Goal: Information Seeking & Learning: Learn about a topic

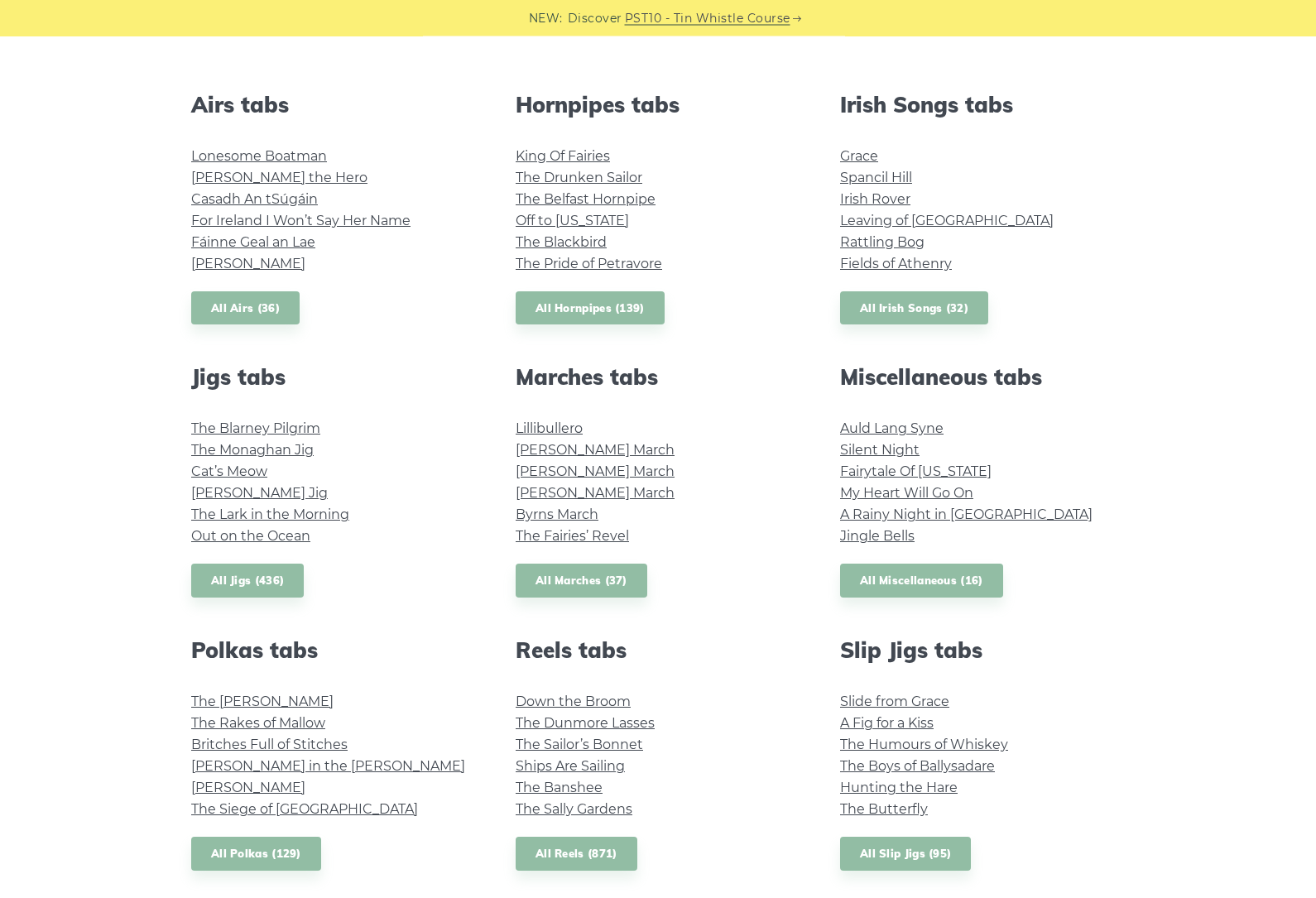
scroll to position [621, 0]
click at [927, 430] on link "Auld Lang Syne" at bounding box center [892, 428] width 104 height 15
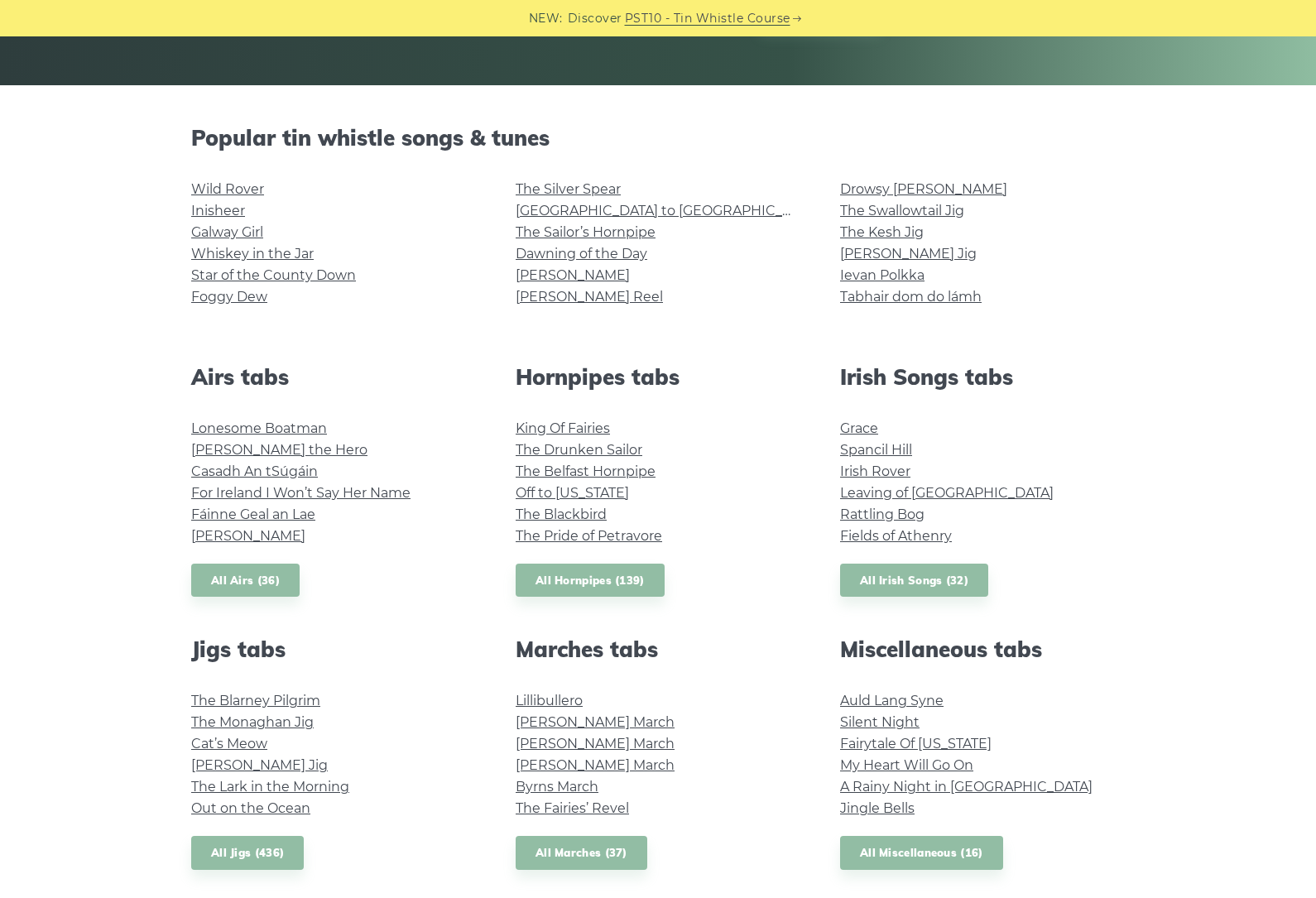
scroll to position [342, 0]
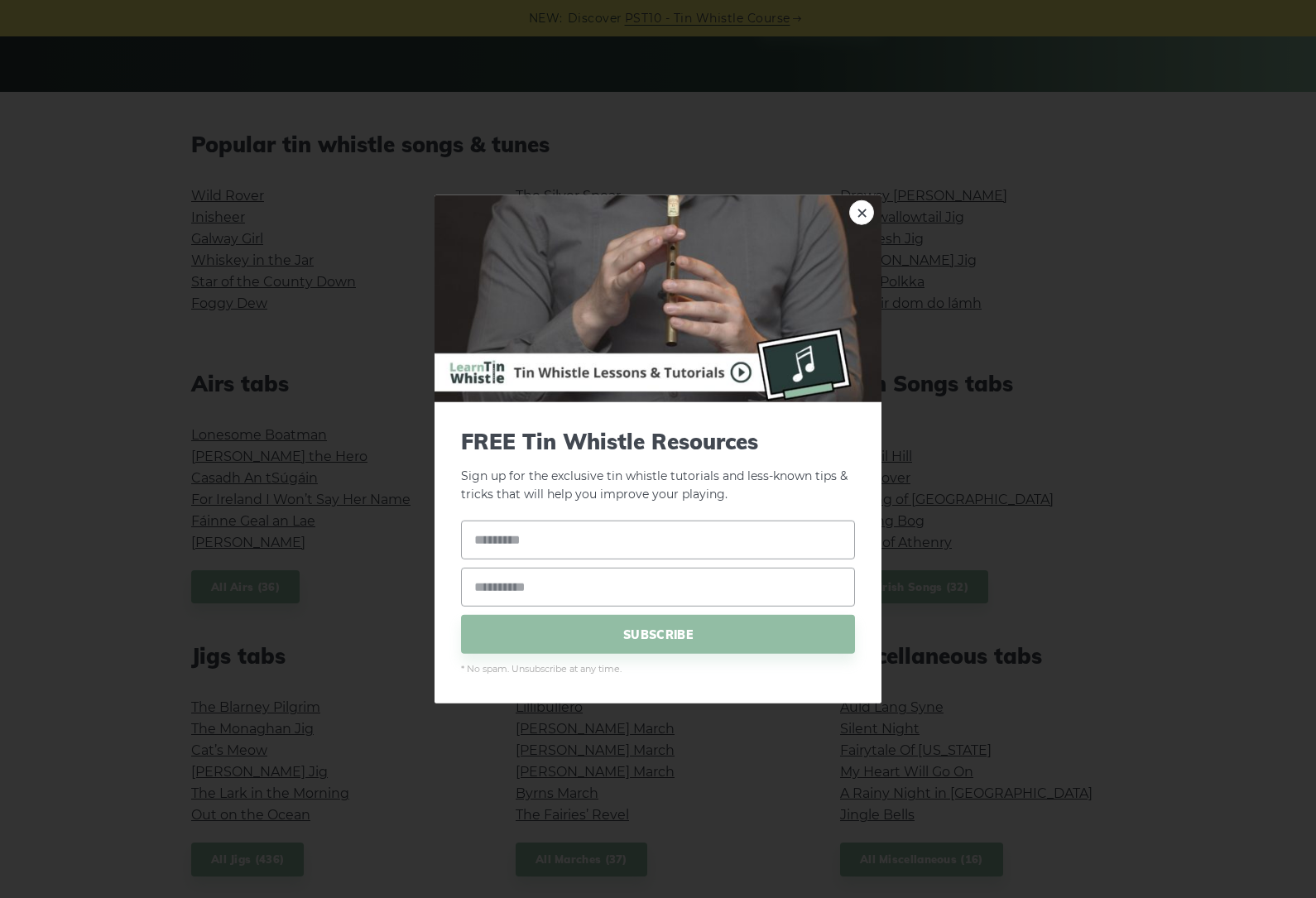
click at [875, 225] on img at bounding box center [658, 298] width 447 height 207
click at [843, 209] on img at bounding box center [658, 298] width 447 height 207
click at [862, 215] on link "×" at bounding box center [862, 212] width 25 height 25
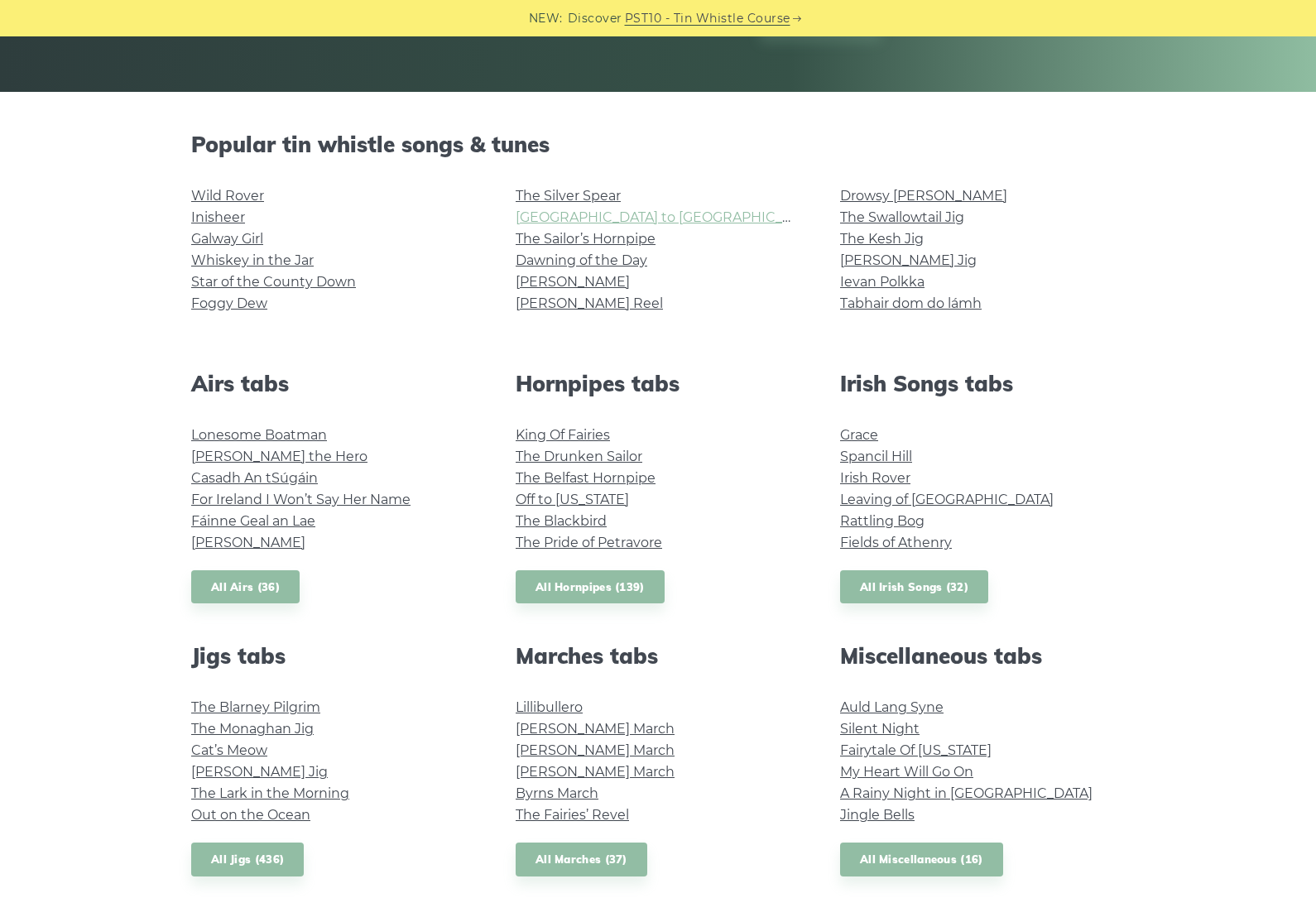
click at [649, 221] on link "[GEOGRAPHIC_DATA] to [GEOGRAPHIC_DATA]" at bounding box center [668, 216] width 305 height 15
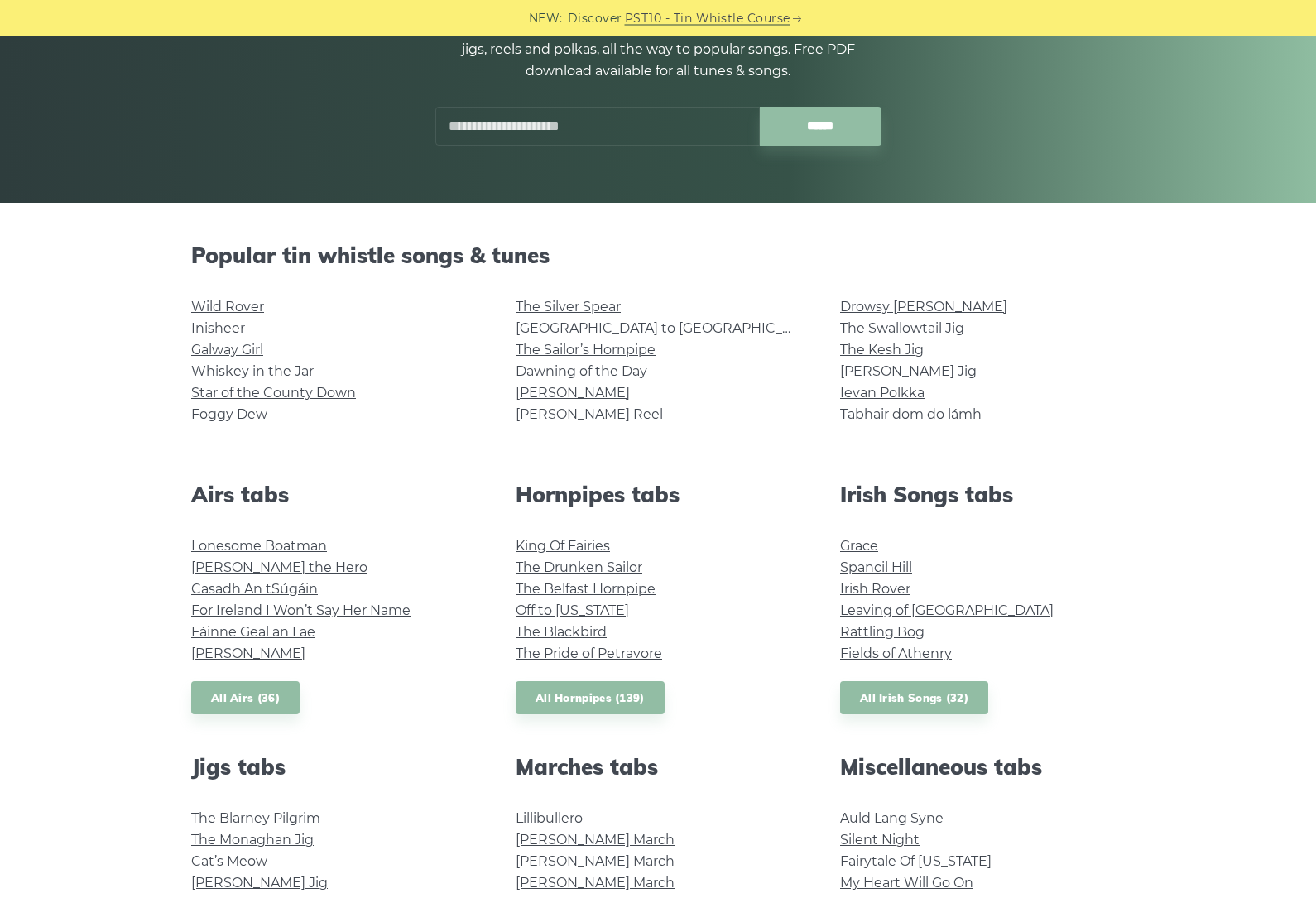
scroll to position [231, 0]
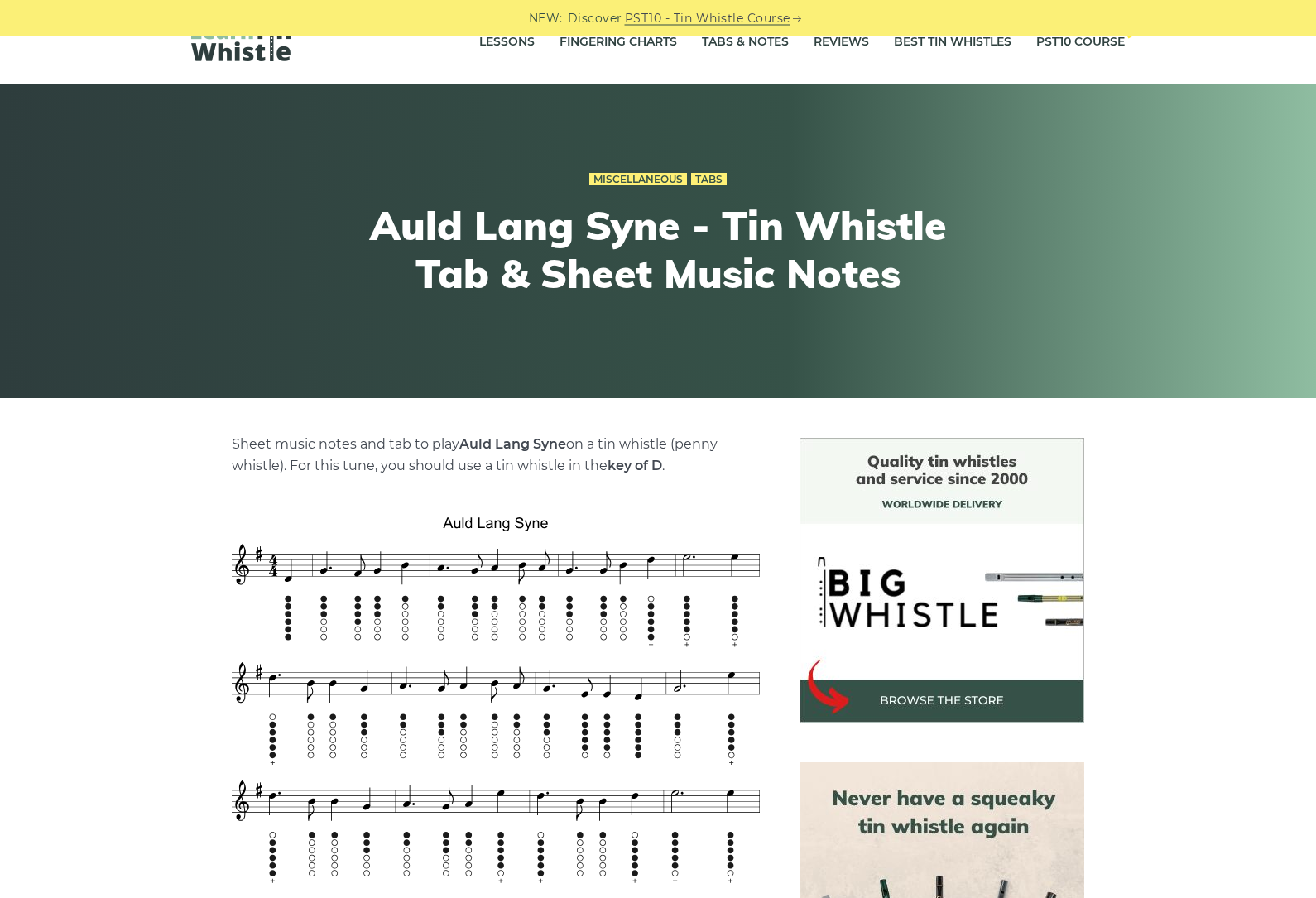
scroll to position [36, 0]
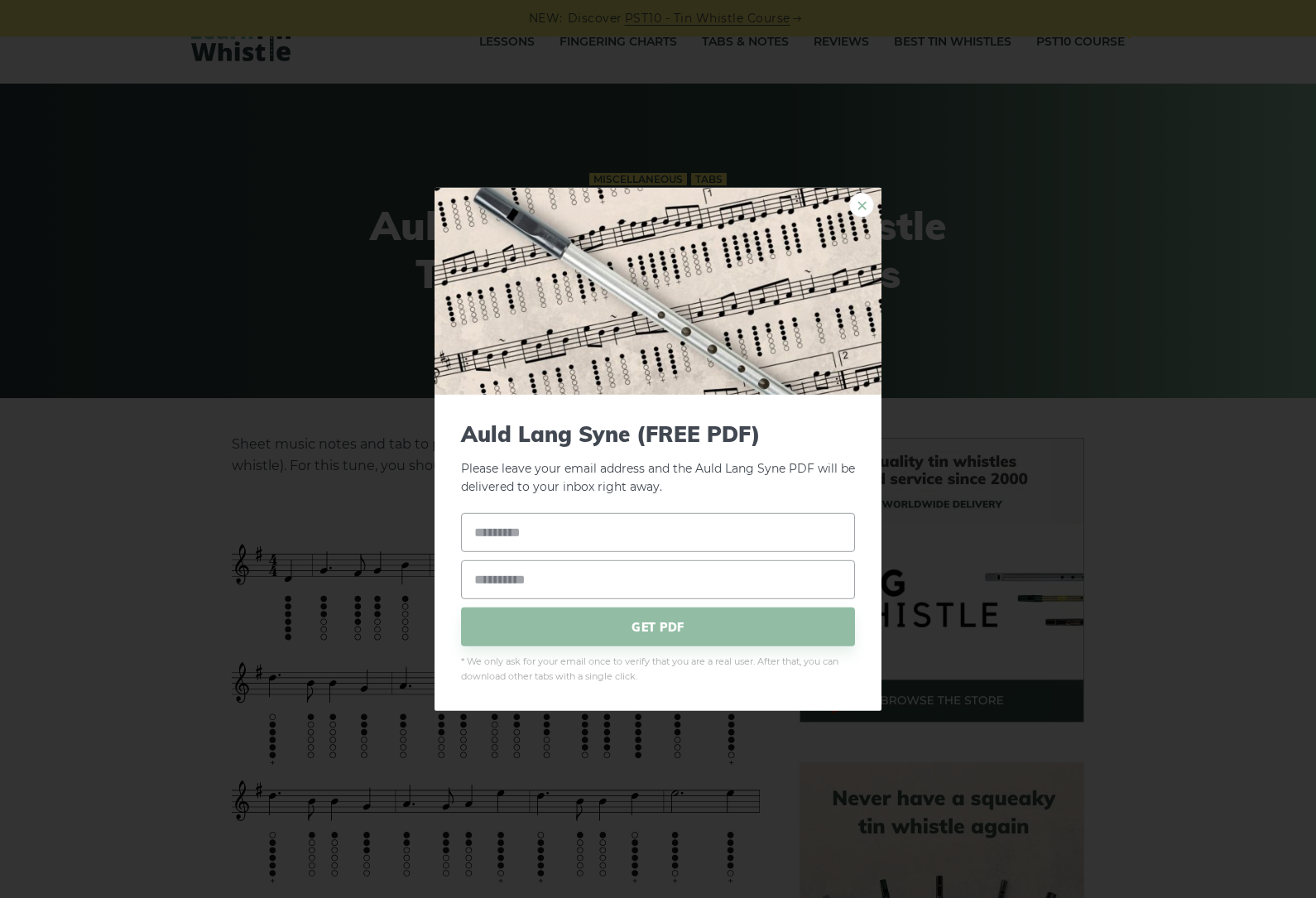
click at [859, 217] on link "×" at bounding box center [862, 204] width 25 height 25
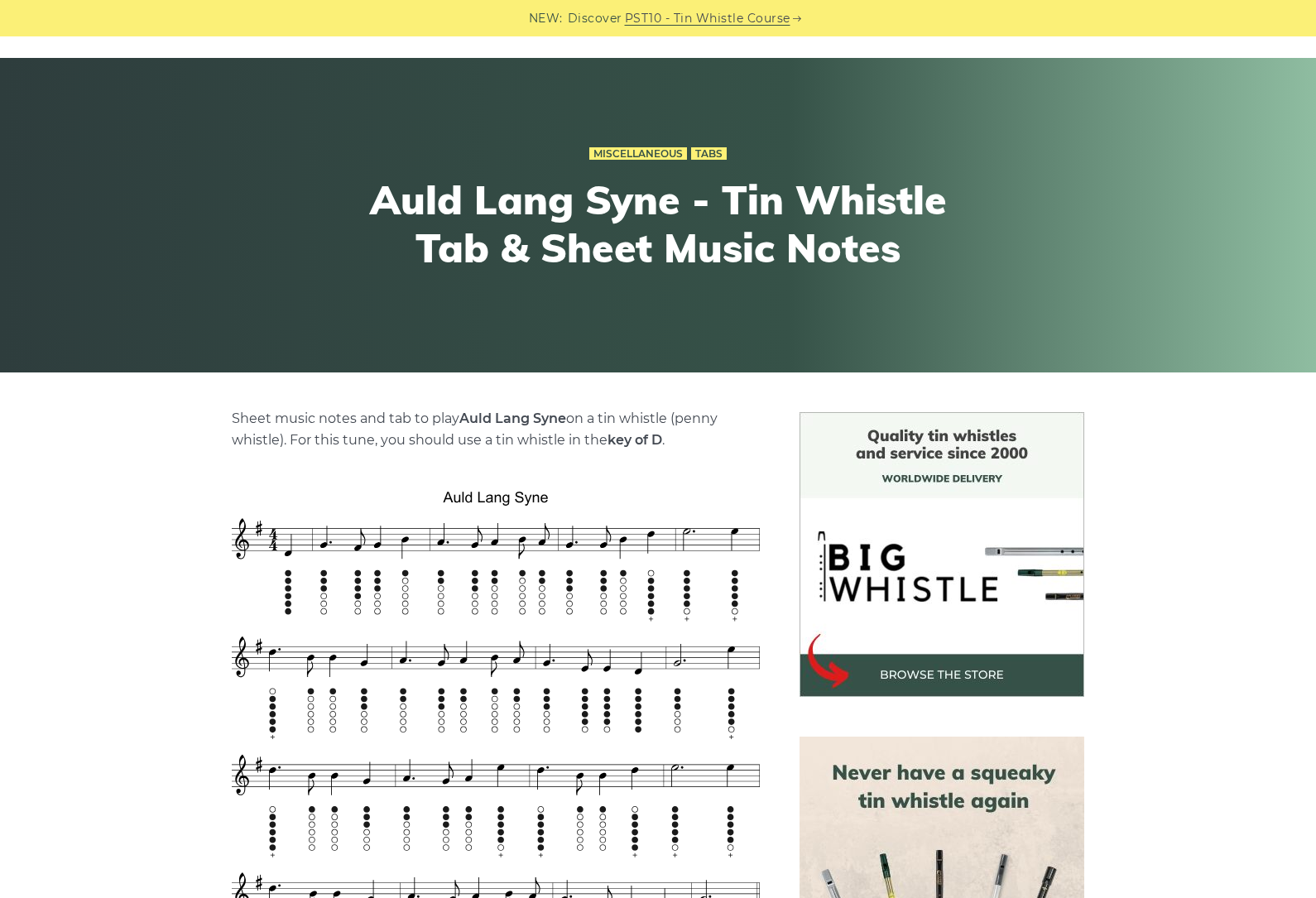
scroll to position [90, 0]
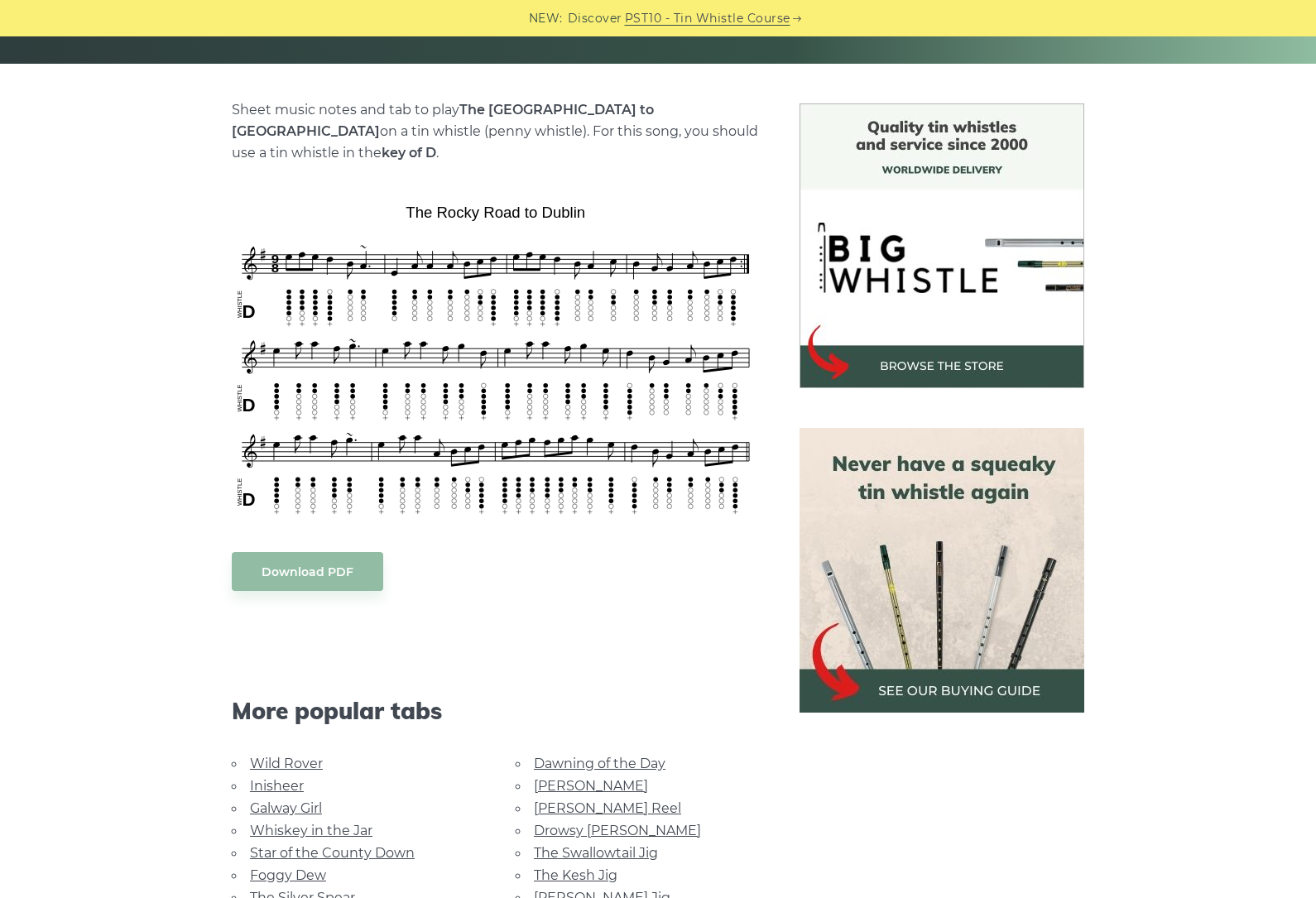
scroll to position [384, 0]
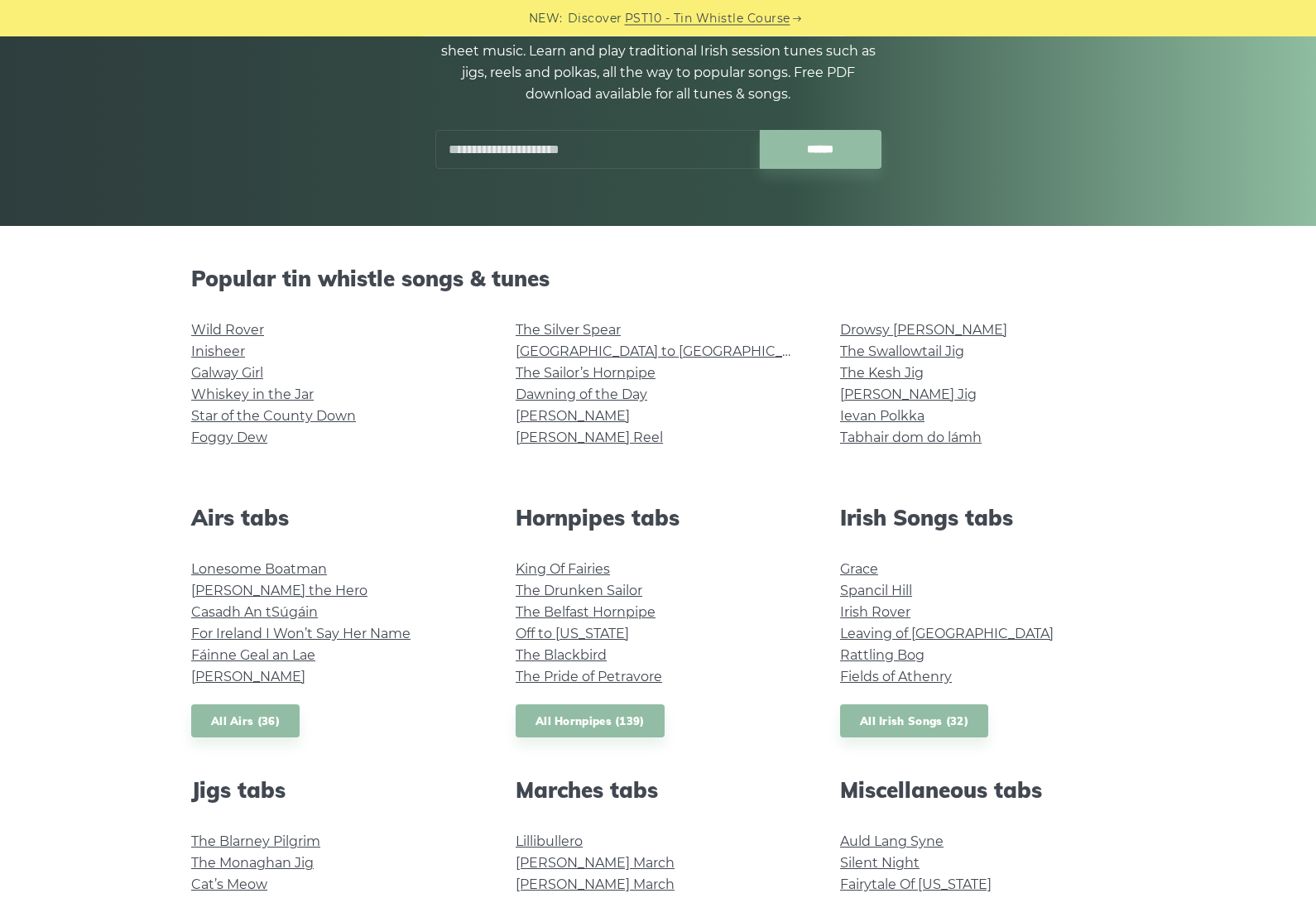
scroll to position [209, 0]
click at [906, 836] on link "Auld Lang Syne" at bounding box center [892, 840] width 104 height 15
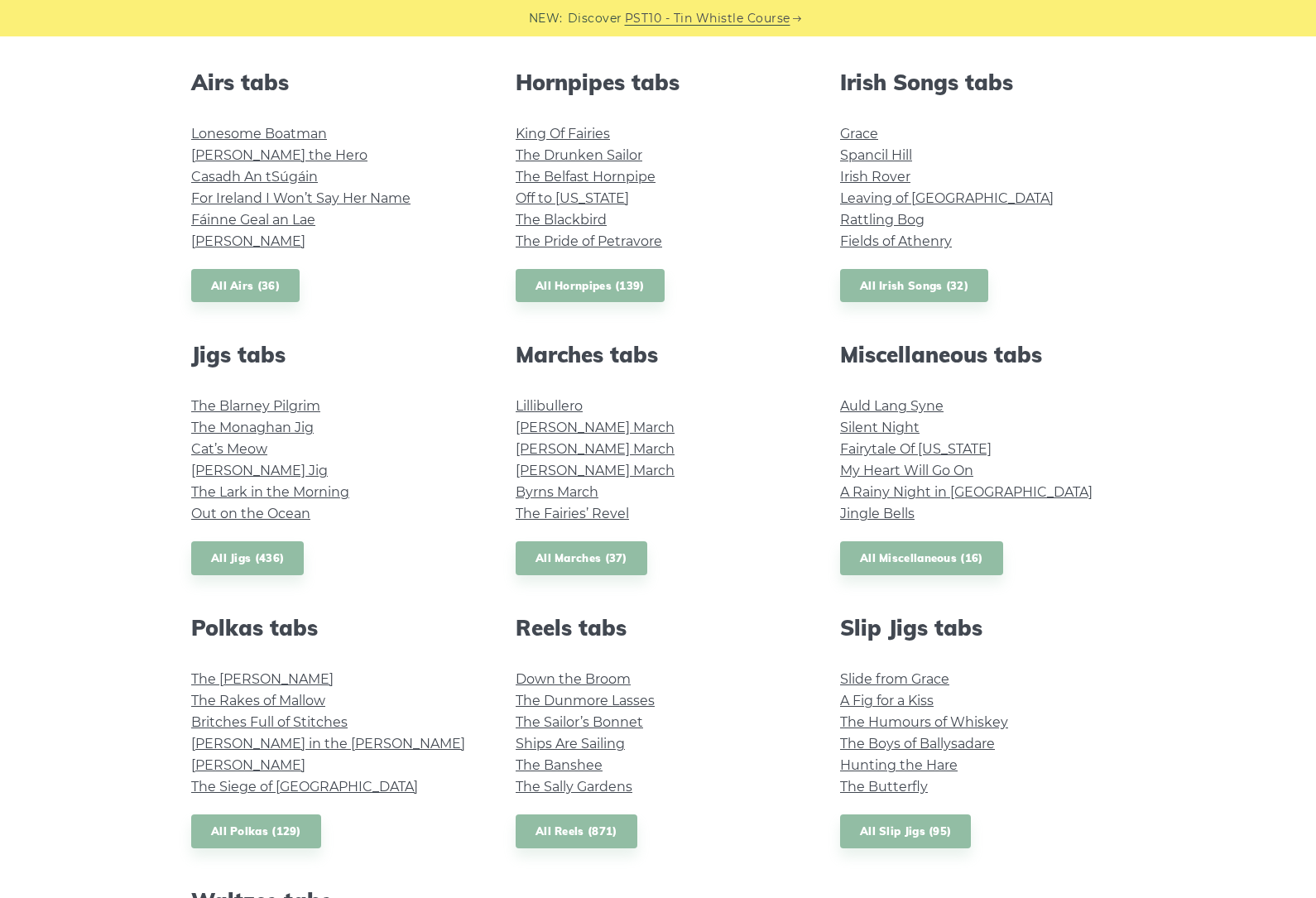
scroll to position [642, 0]
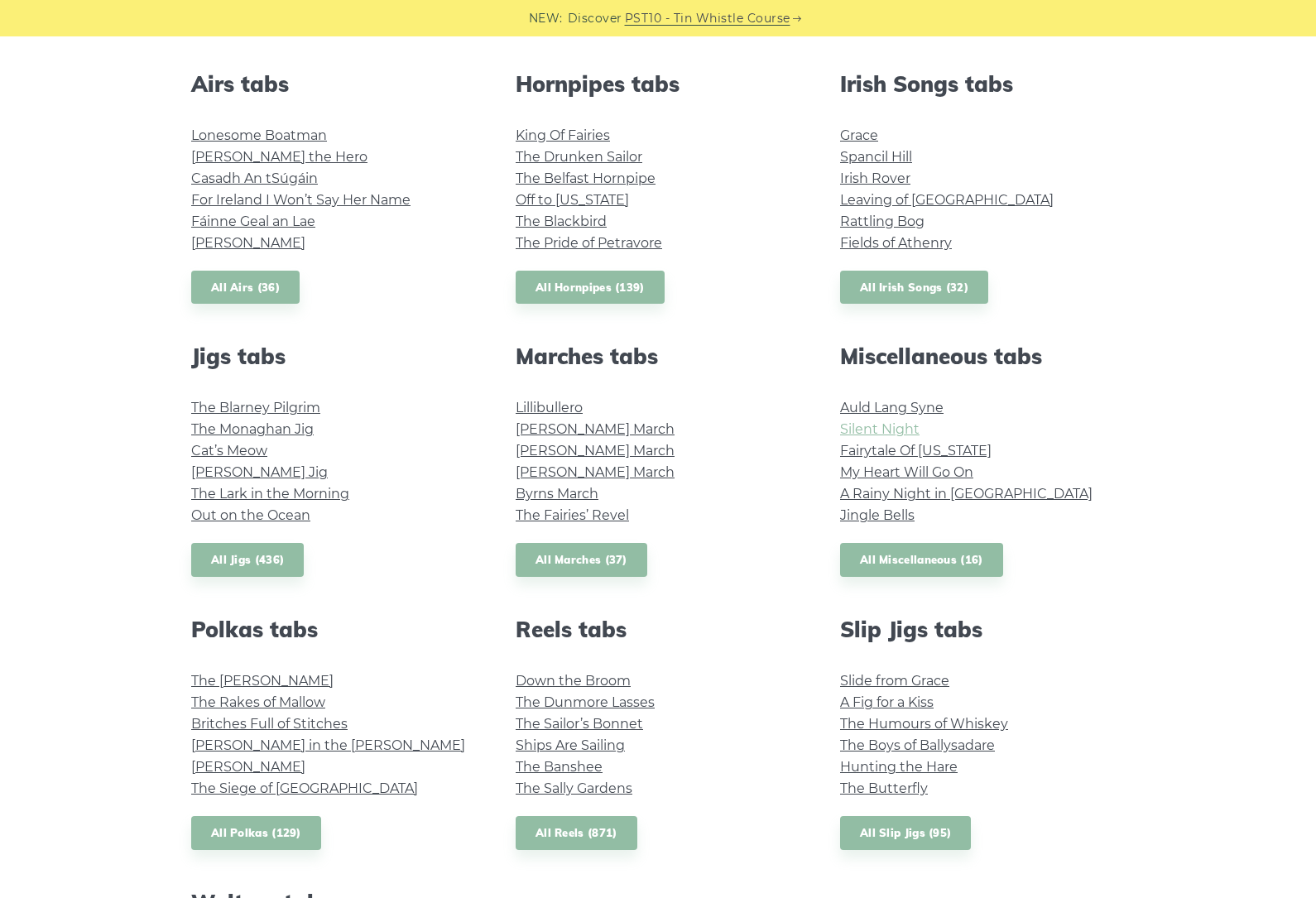
click at [891, 429] on link "Silent Night" at bounding box center [880, 429] width 79 height 15
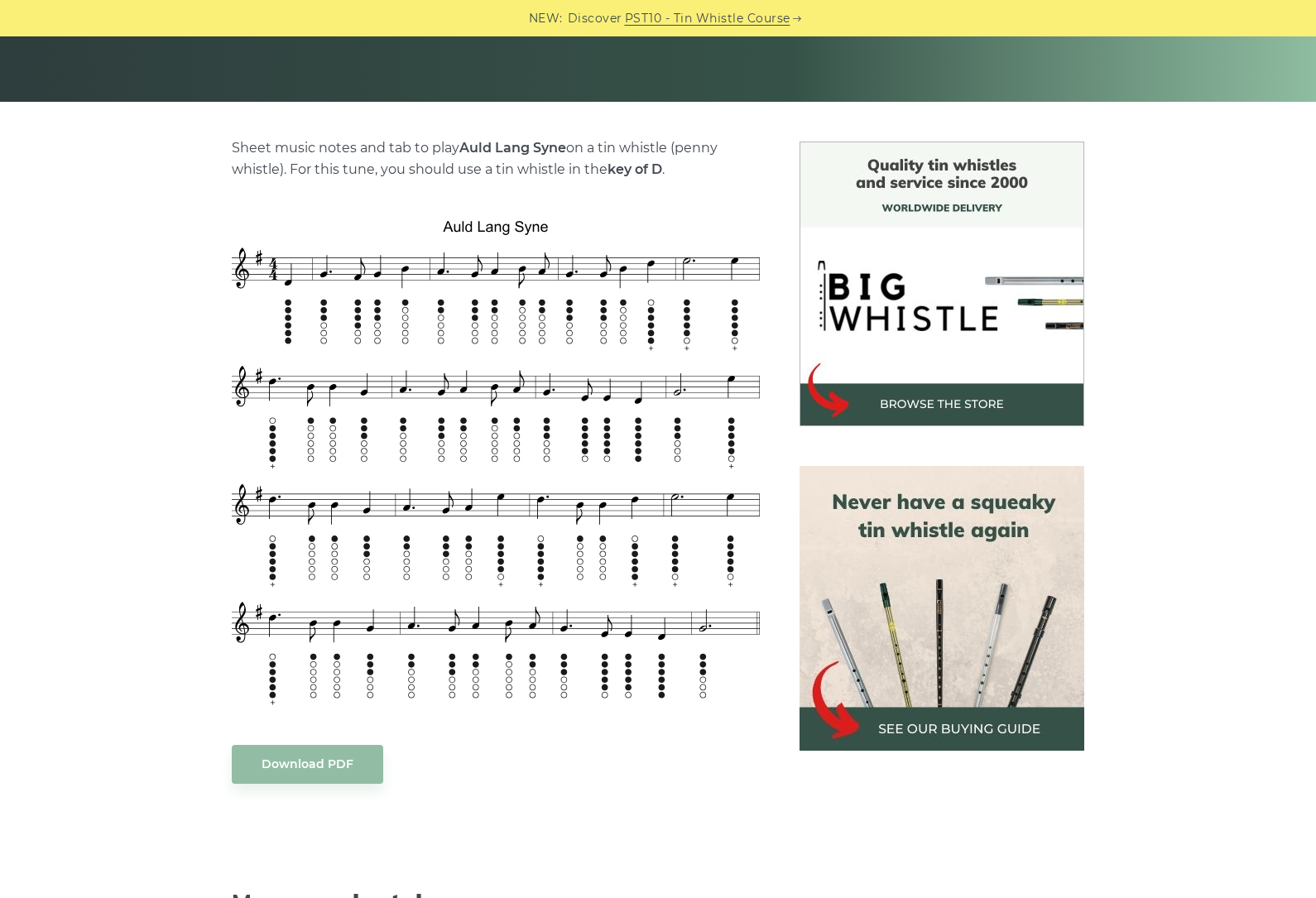
scroll to position [336, 0]
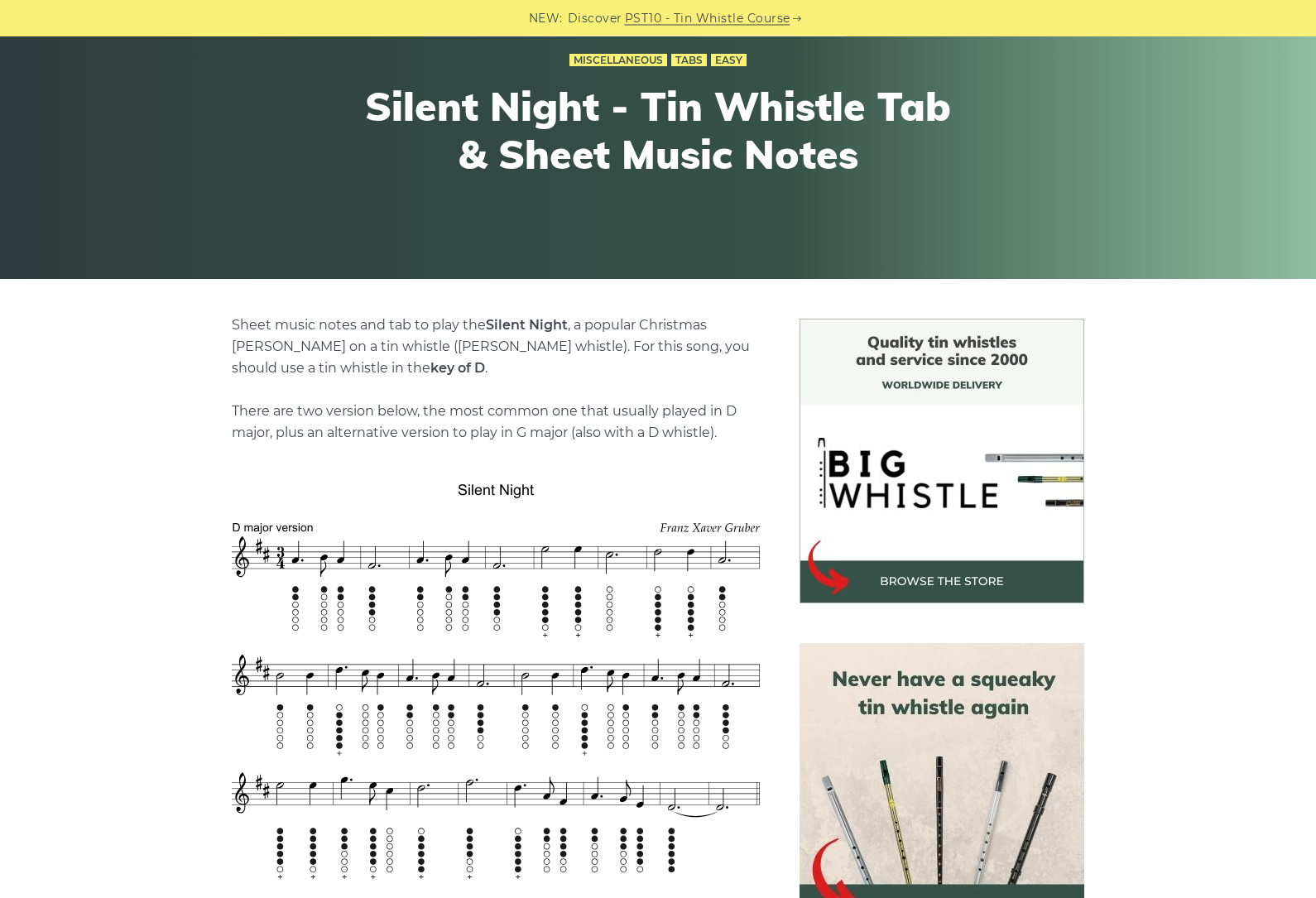
scroll to position [159, 0]
